Goal: Task Accomplishment & Management: Use online tool/utility

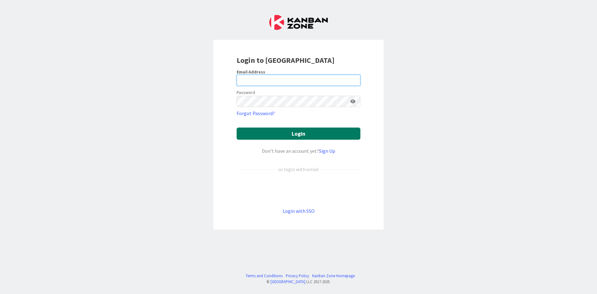
type input "[EMAIL_ADDRESS][DOMAIN_NAME]"
click at [288, 132] on button "Login" at bounding box center [299, 133] width 124 height 12
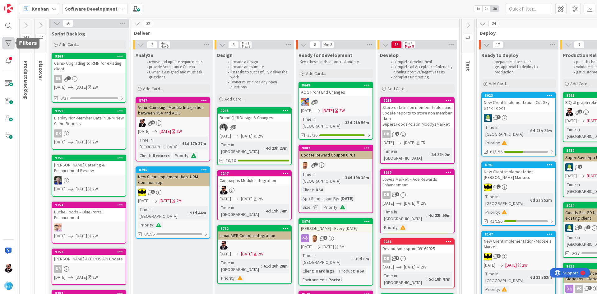
click at [9, 48] on div at bounding box center [8, 43] width 12 height 12
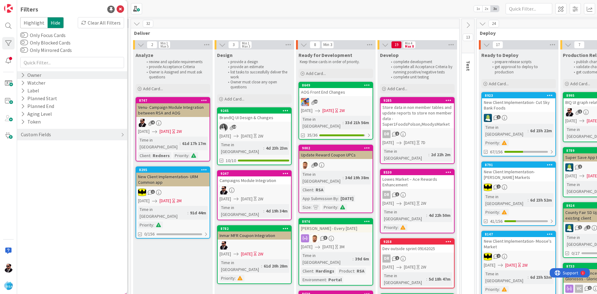
click at [50, 77] on div "Owner" at bounding box center [72, 75] width 110 height 8
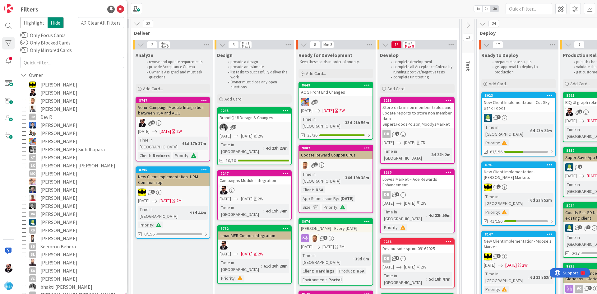
click at [44, 92] on span "[PERSON_NAME]" at bounding box center [58, 93] width 37 height 8
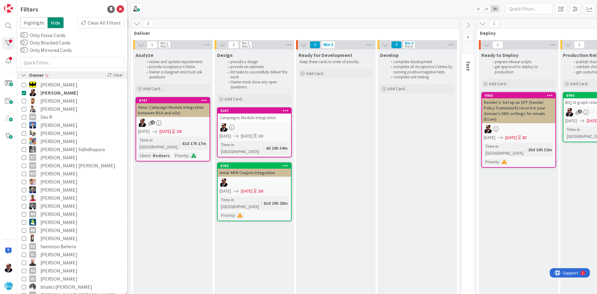
click at [49, 74] on div "Owner Clear" at bounding box center [72, 75] width 110 height 8
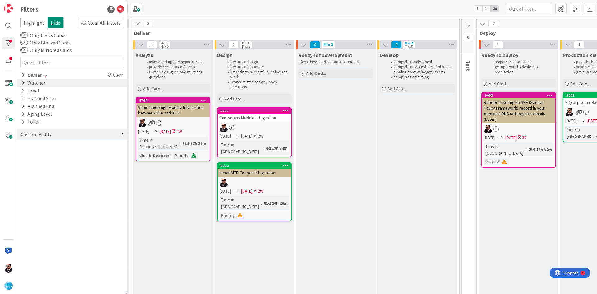
click at [48, 80] on div "Watcher" at bounding box center [72, 83] width 110 height 8
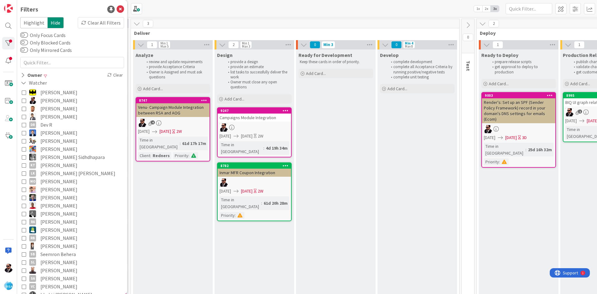
click at [48, 99] on span "[PERSON_NAME]" at bounding box center [58, 100] width 37 height 8
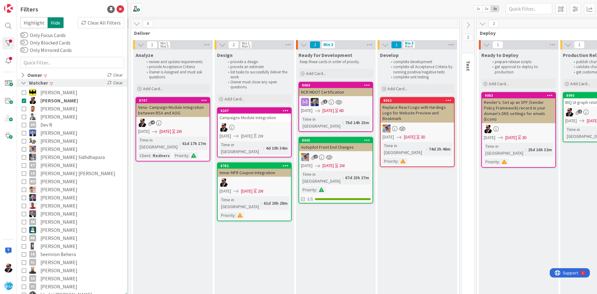
click at [43, 85] on div "Watcher" at bounding box center [34, 83] width 28 height 8
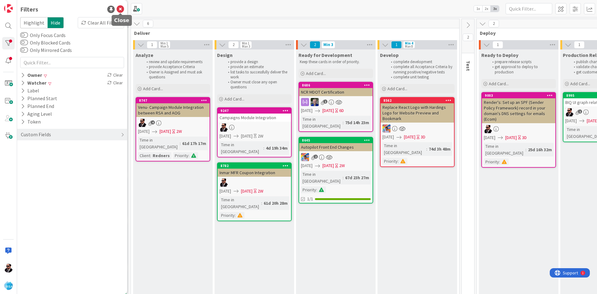
click at [120, 8] on icon at bounding box center [120, 9] width 7 height 7
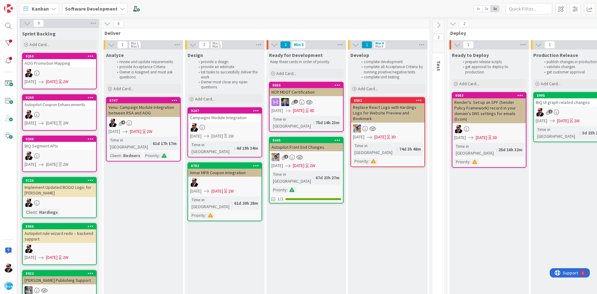
scroll to position [0, 30]
click at [228, 126] on div at bounding box center [223, 127] width 73 height 8
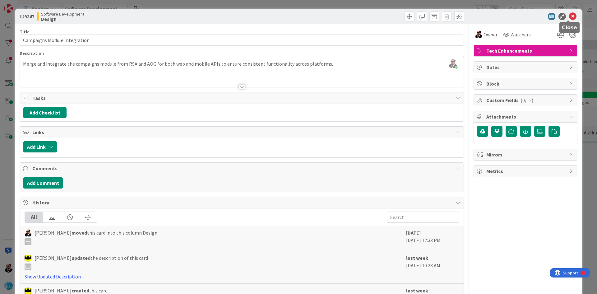
click at [570, 15] on icon at bounding box center [572, 16] width 7 height 7
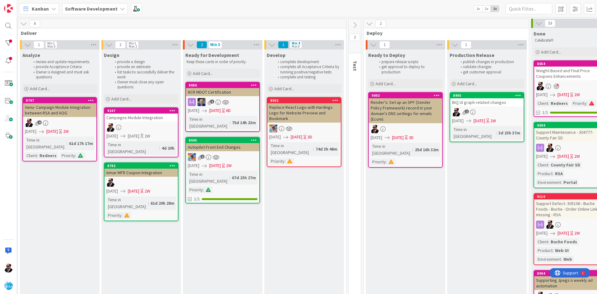
scroll to position [0, 122]
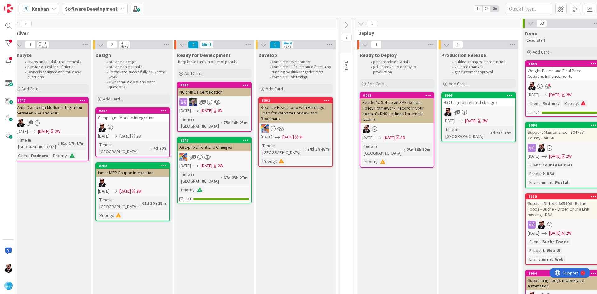
click at [389, 113] on div "Render's: Set up an SPF (Sender Policy Framework) record in your domain's DNS s…" at bounding box center [396, 110] width 73 height 25
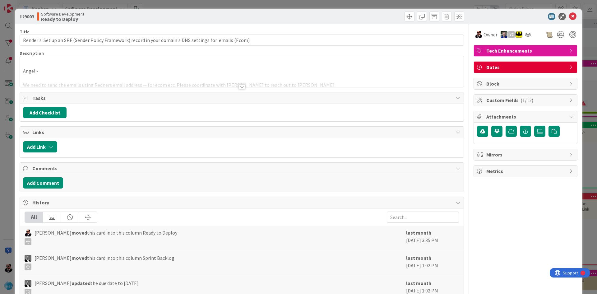
type input "Render's: Set up an SPF (Sender Policy Framework) record in your domain's DNS s…"
click at [569, 17] on icon at bounding box center [572, 16] width 7 height 7
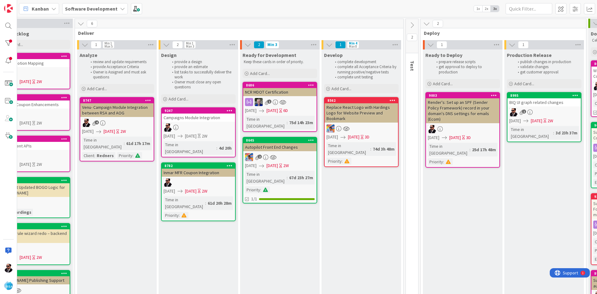
scroll to position [0, 51]
